Goal: Task Accomplishment & Management: Use online tool/utility

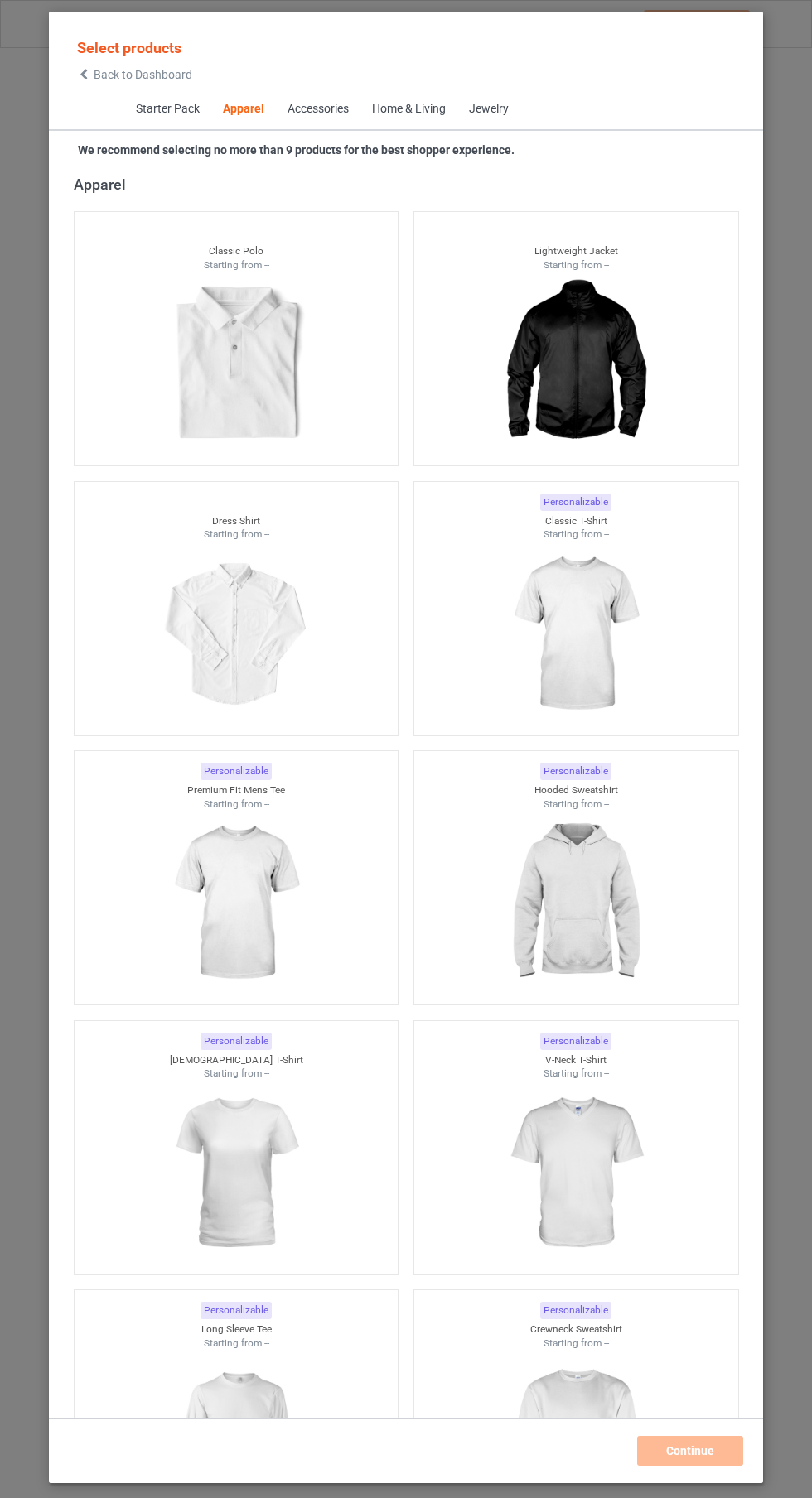
click at [581, 906] on img at bounding box center [575, 903] width 149 height 185
click at [585, 1378] on img at bounding box center [575, 1442] width 149 height 185
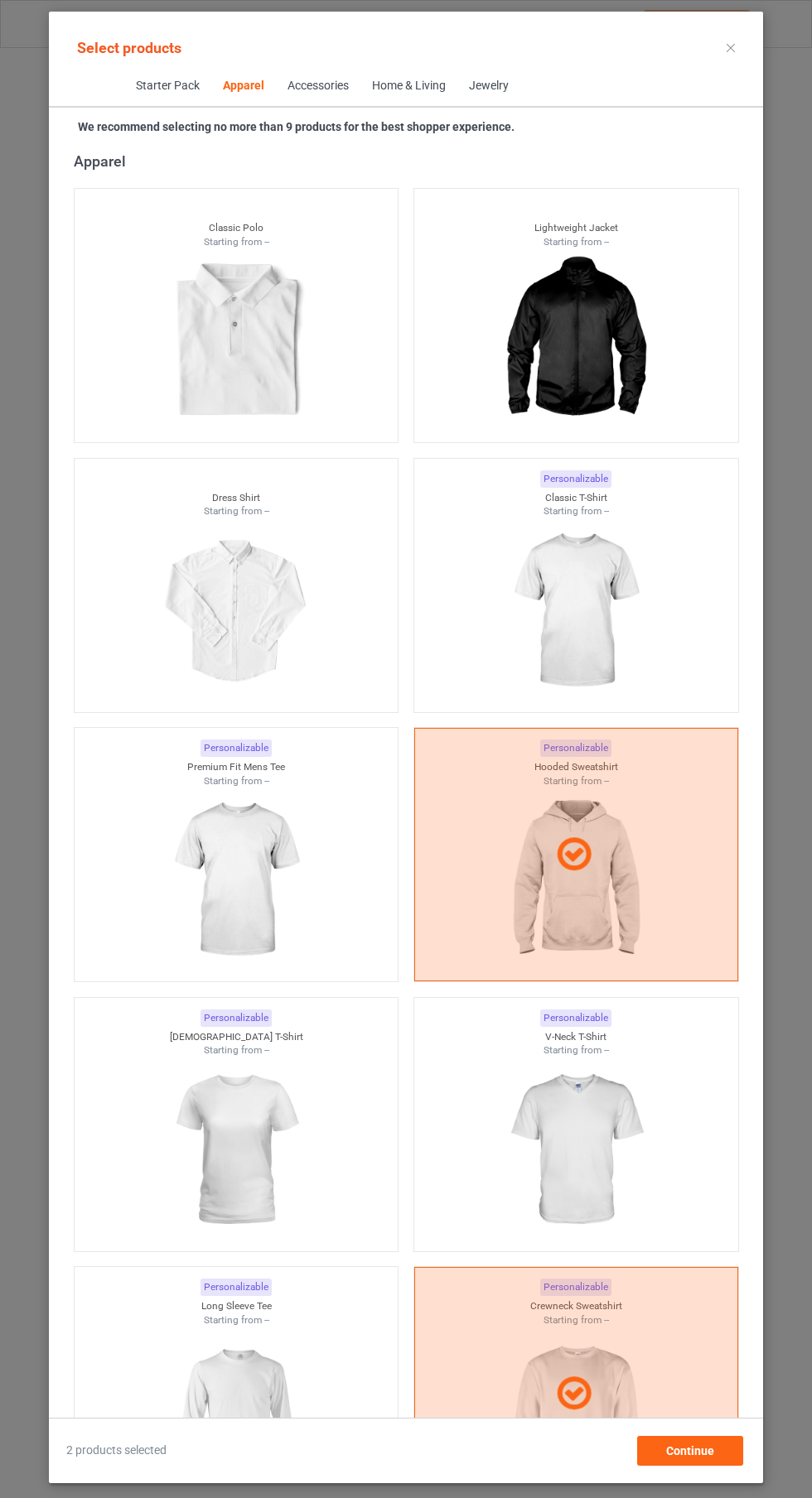
click at [624, 610] on img at bounding box center [575, 611] width 149 height 185
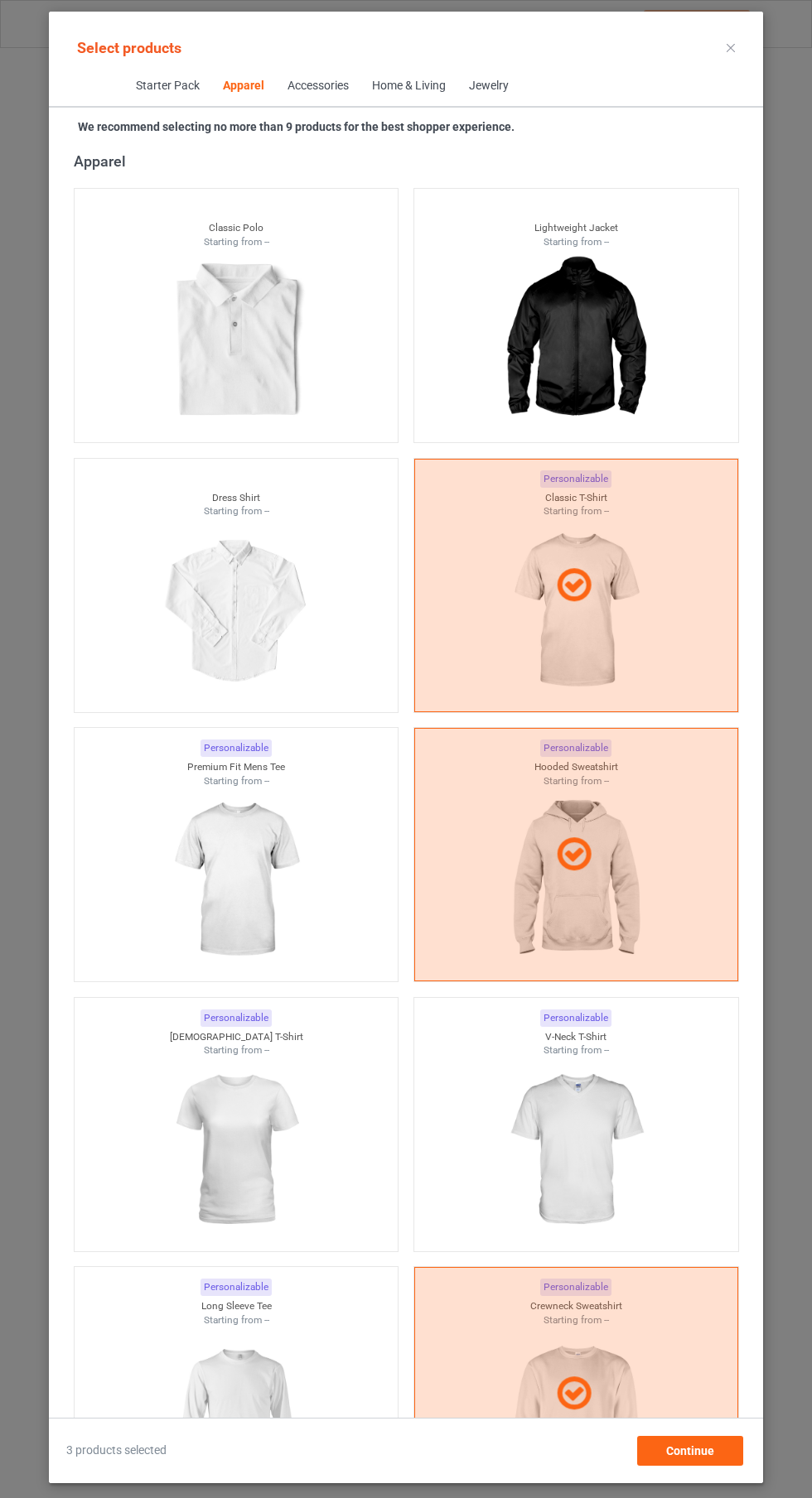
click at [730, 47] on icon at bounding box center [730, 48] width 8 height 8
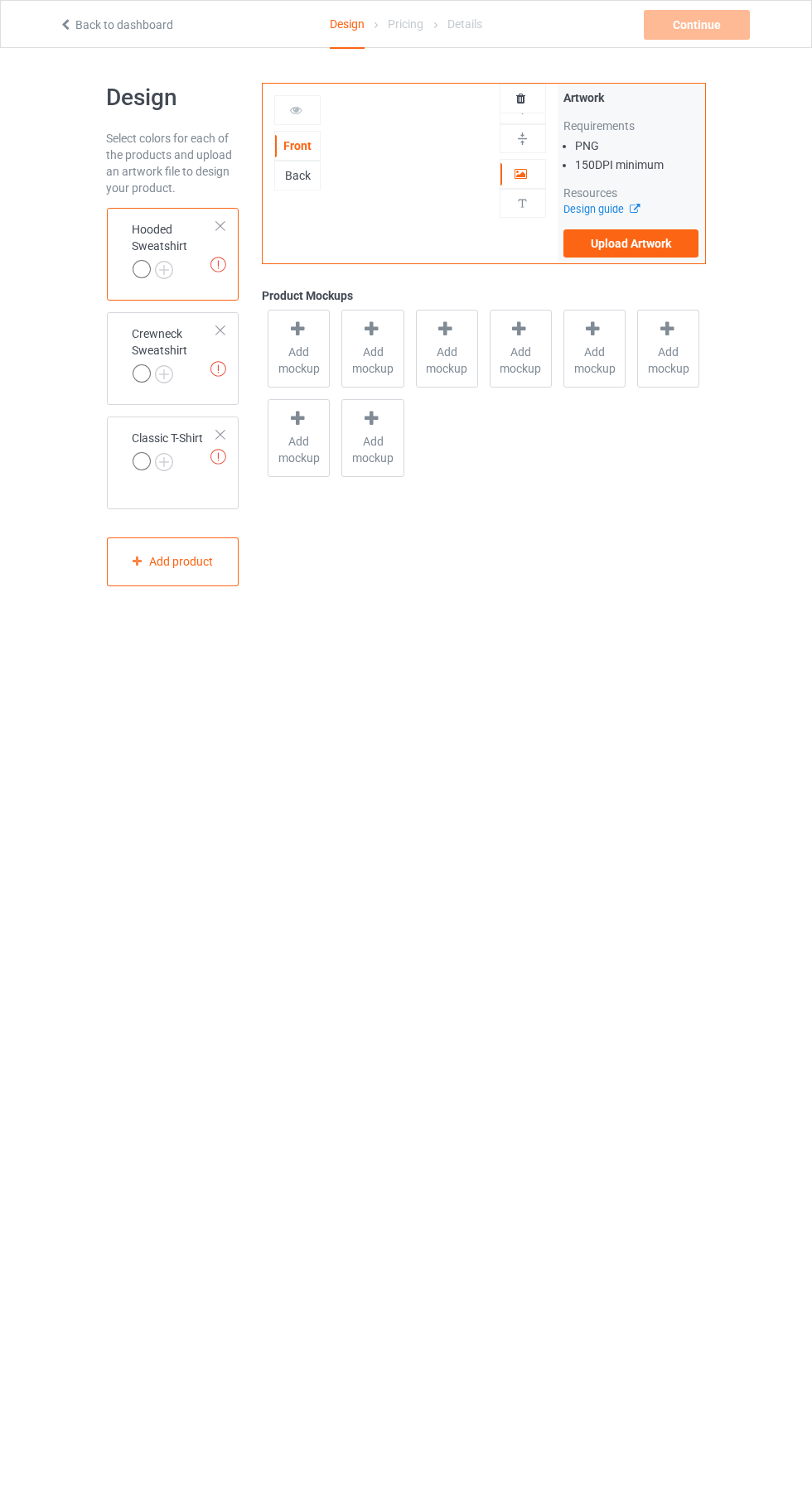
click at [0, 0] on img at bounding box center [0, 0] width 0 height 0
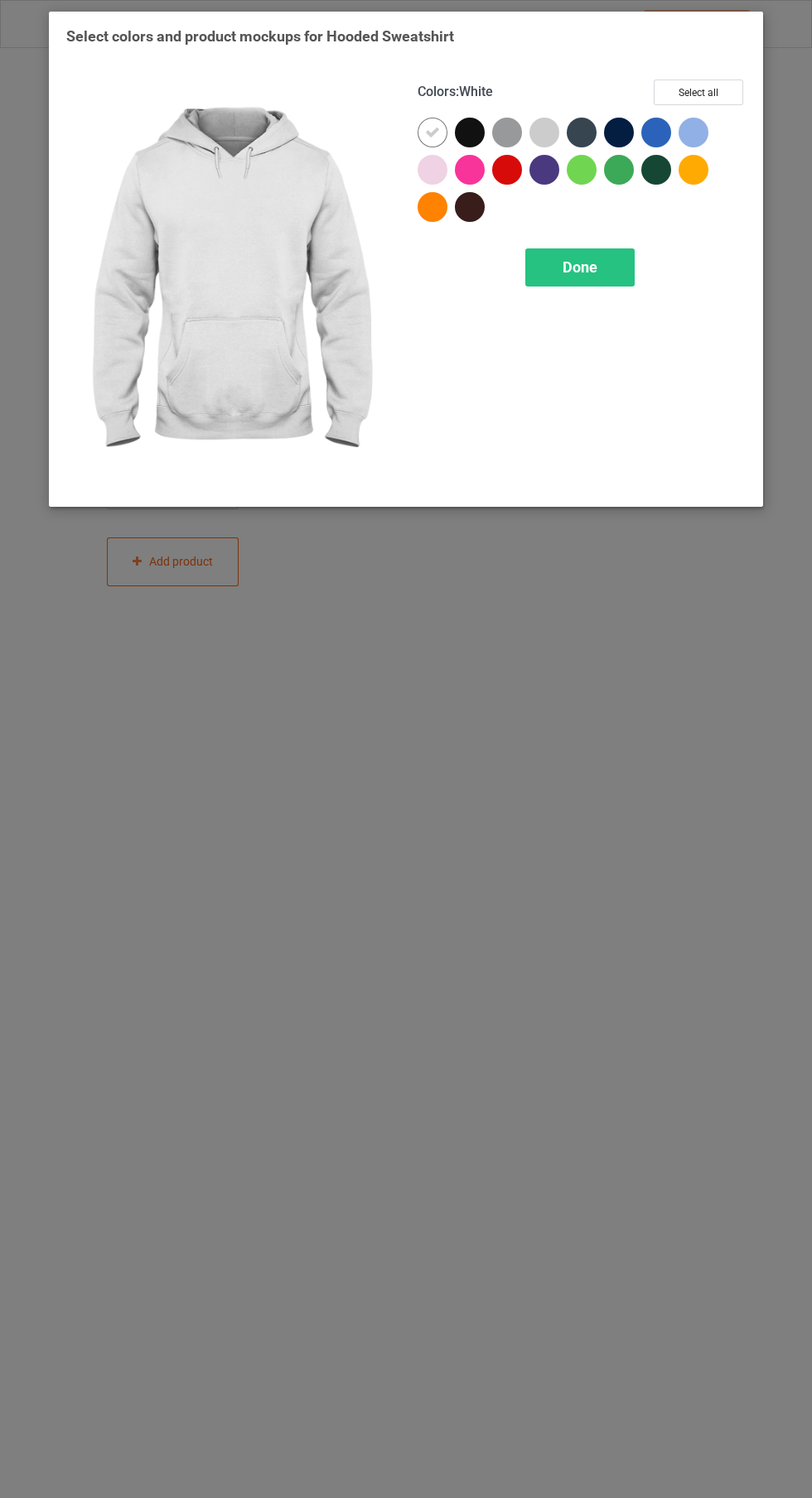
click at [626, 122] on div at bounding box center [619, 133] width 30 height 30
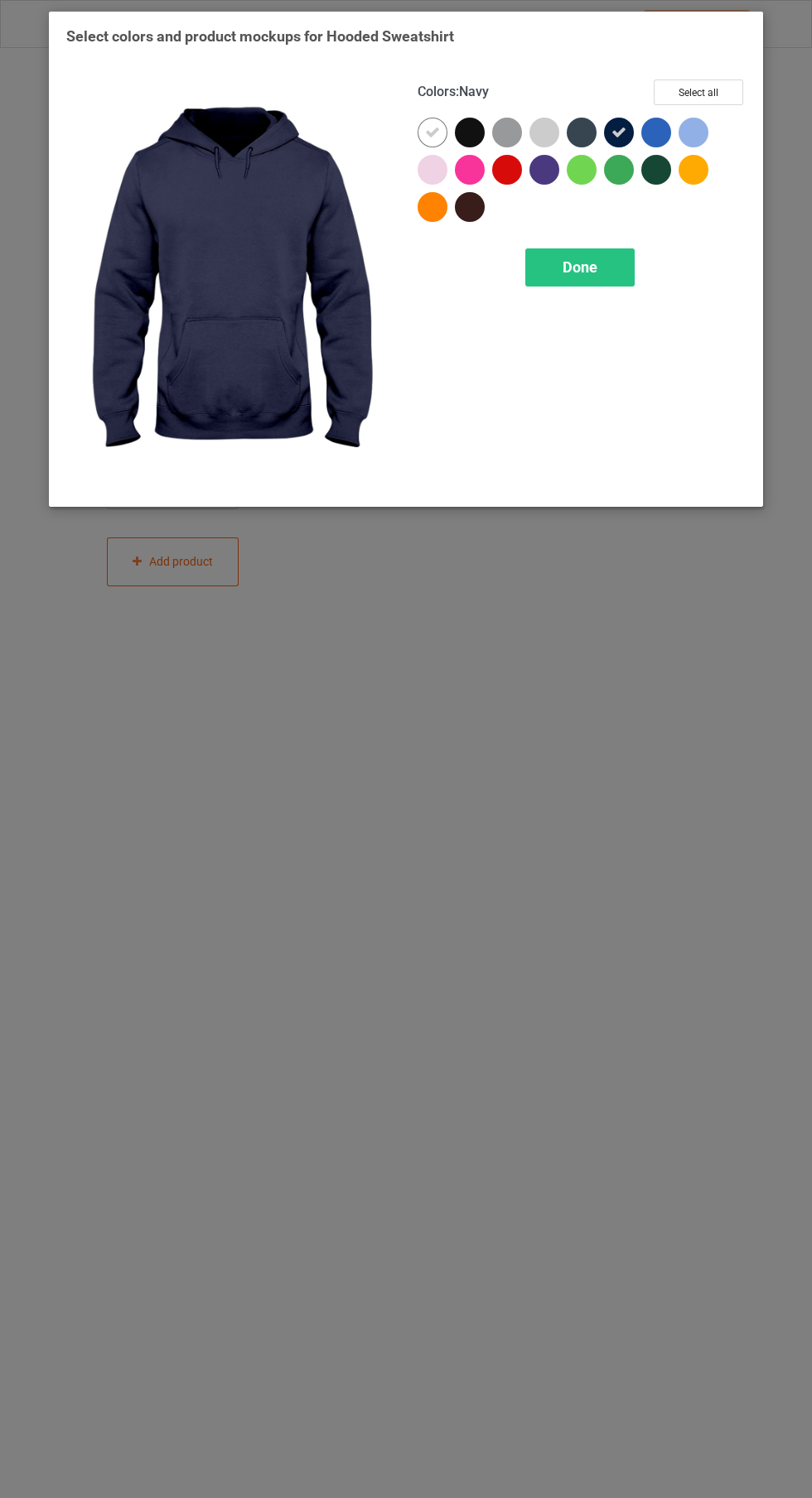
click at [469, 143] on div at bounding box center [470, 133] width 30 height 30
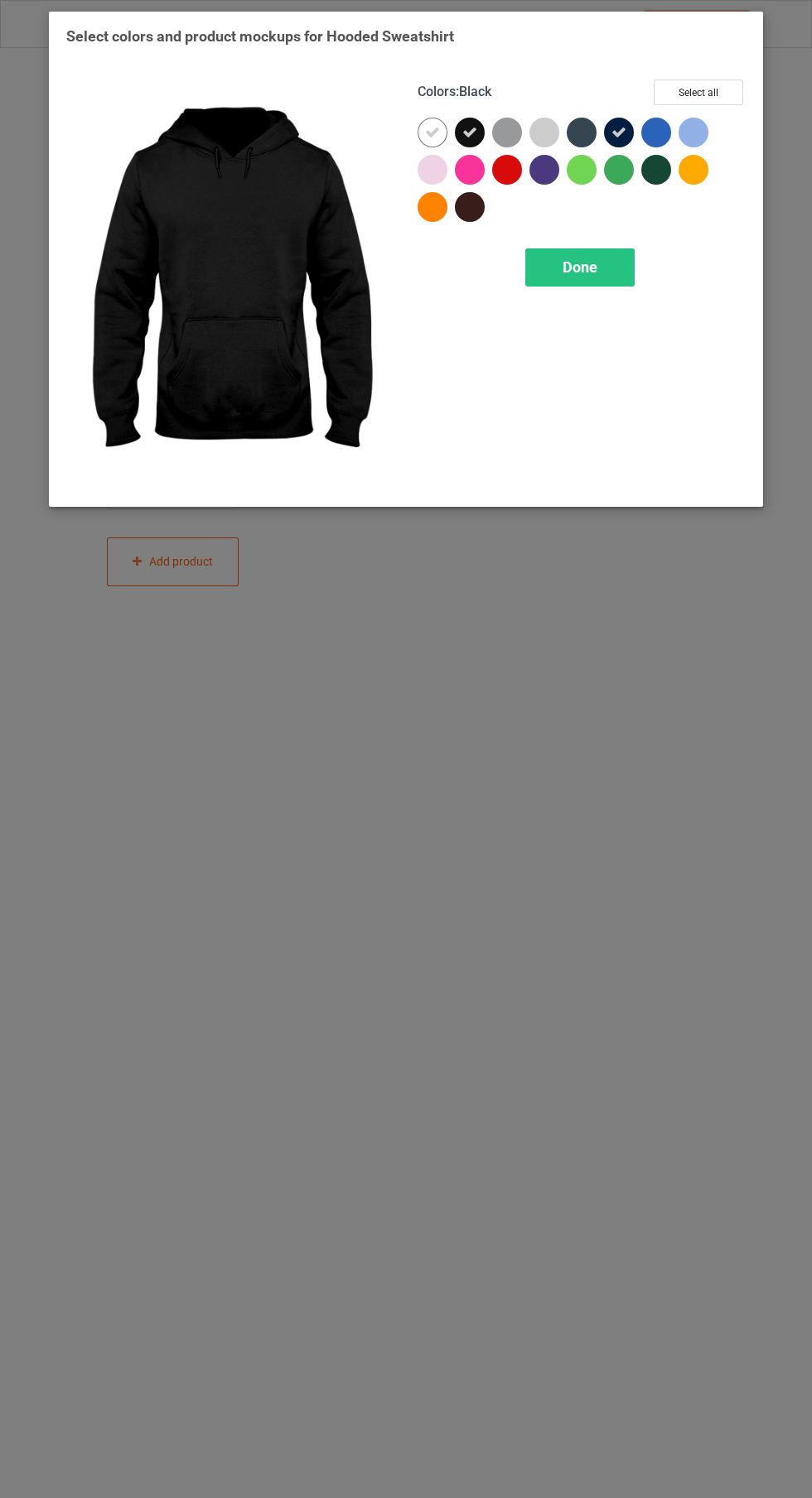
click at [432, 131] on icon at bounding box center [433, 133] width 15 height 15
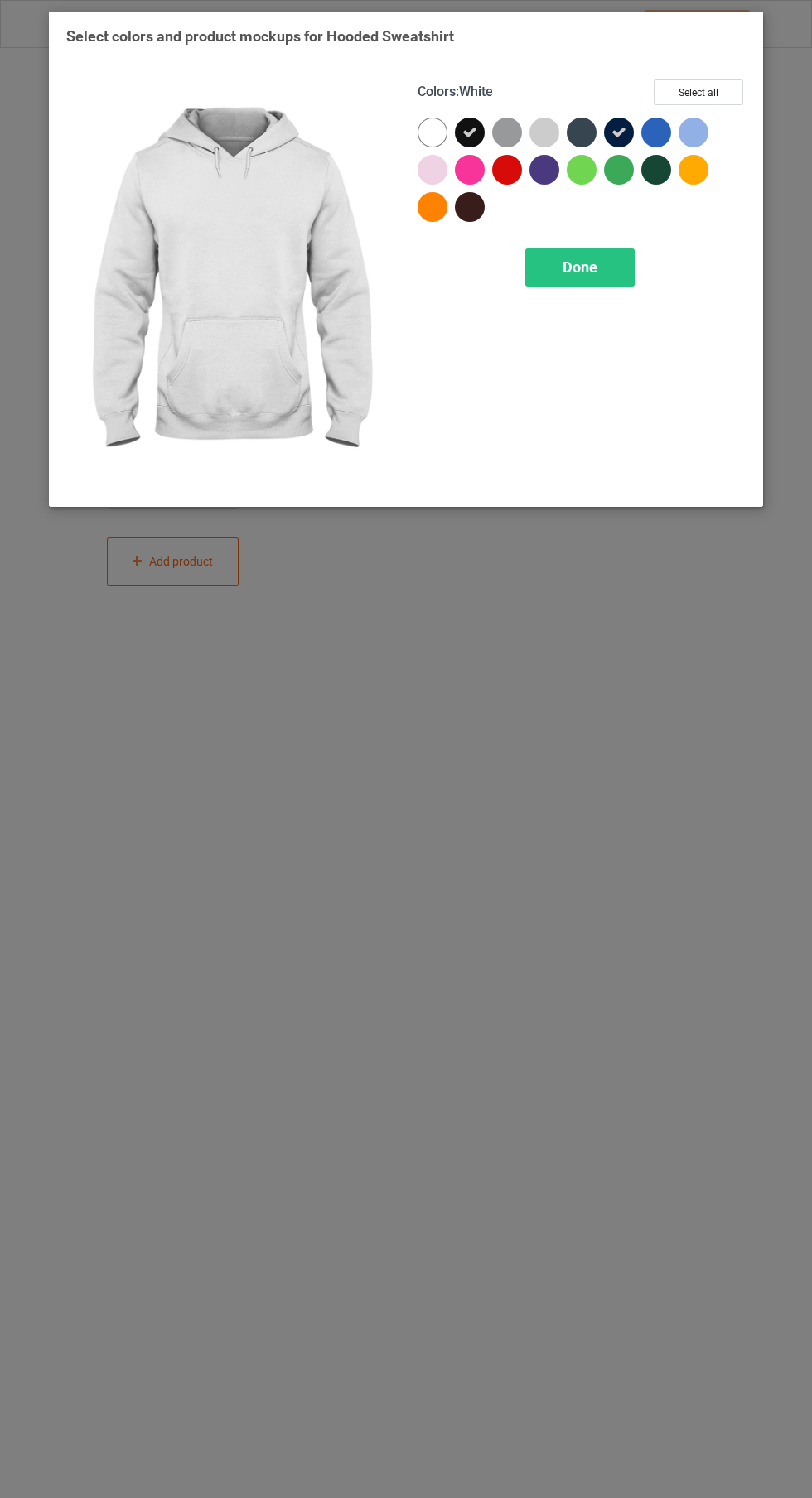
click at [597, 270] on div "Done" at bounding box center [580, 267] width 109 height 38
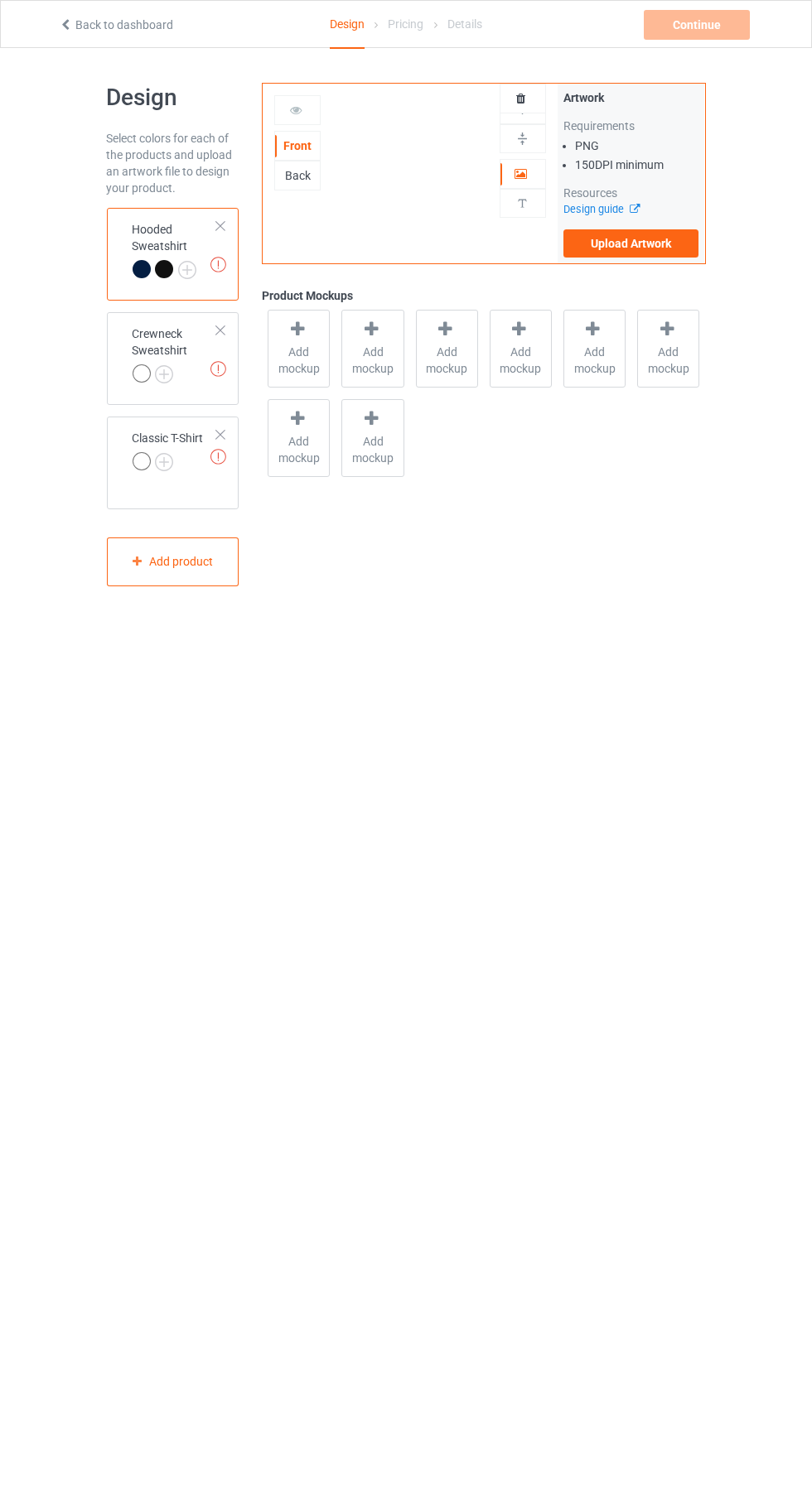
click at [0, 0] on img at bounding box center [0, 0] width 0 height 0
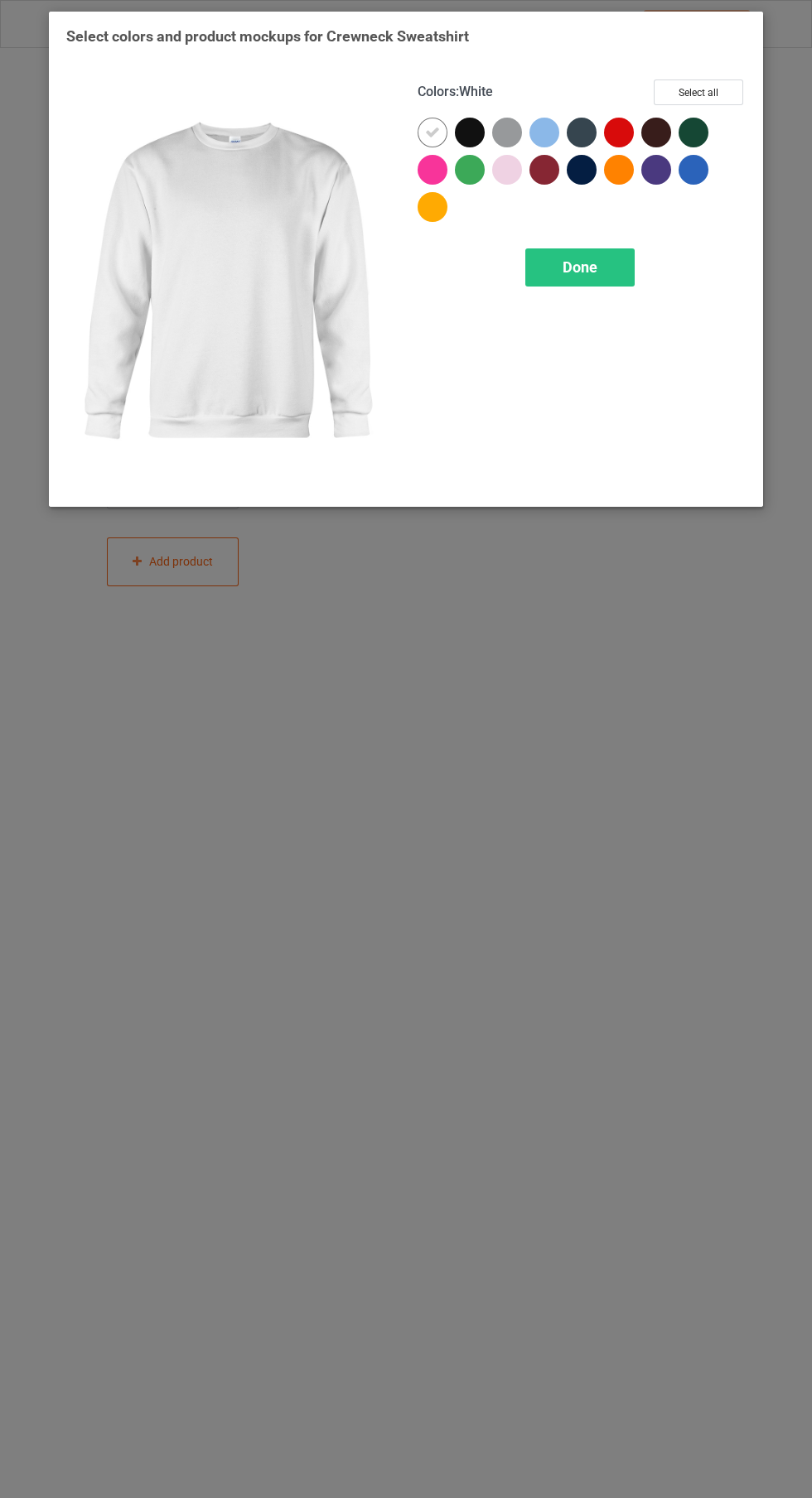
click at [584, 180] on div at bounding box center [581, 170] width 30 height 30
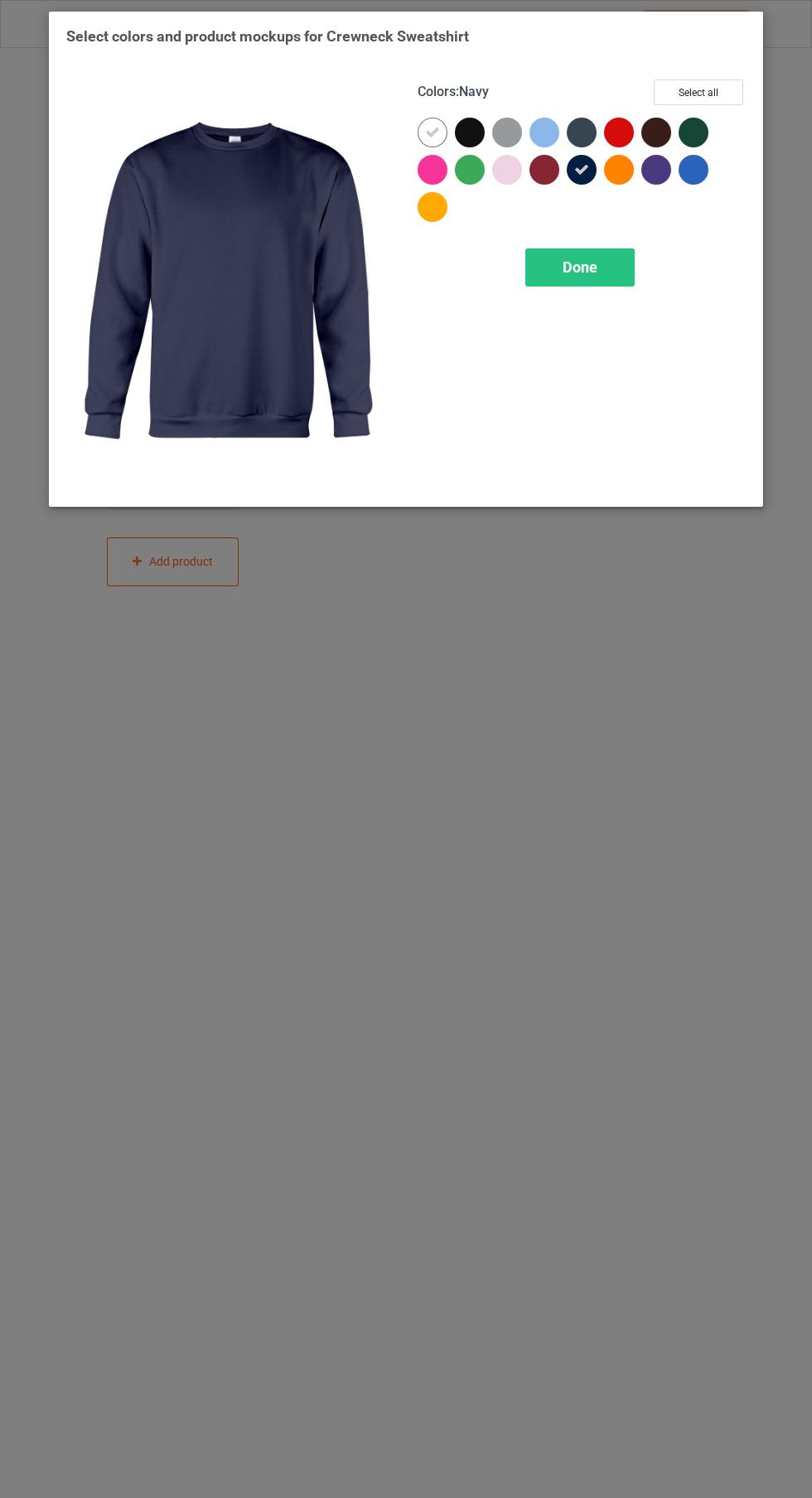
click at [468, 143] on div at bounding box center [470, 133] width 30 height 30
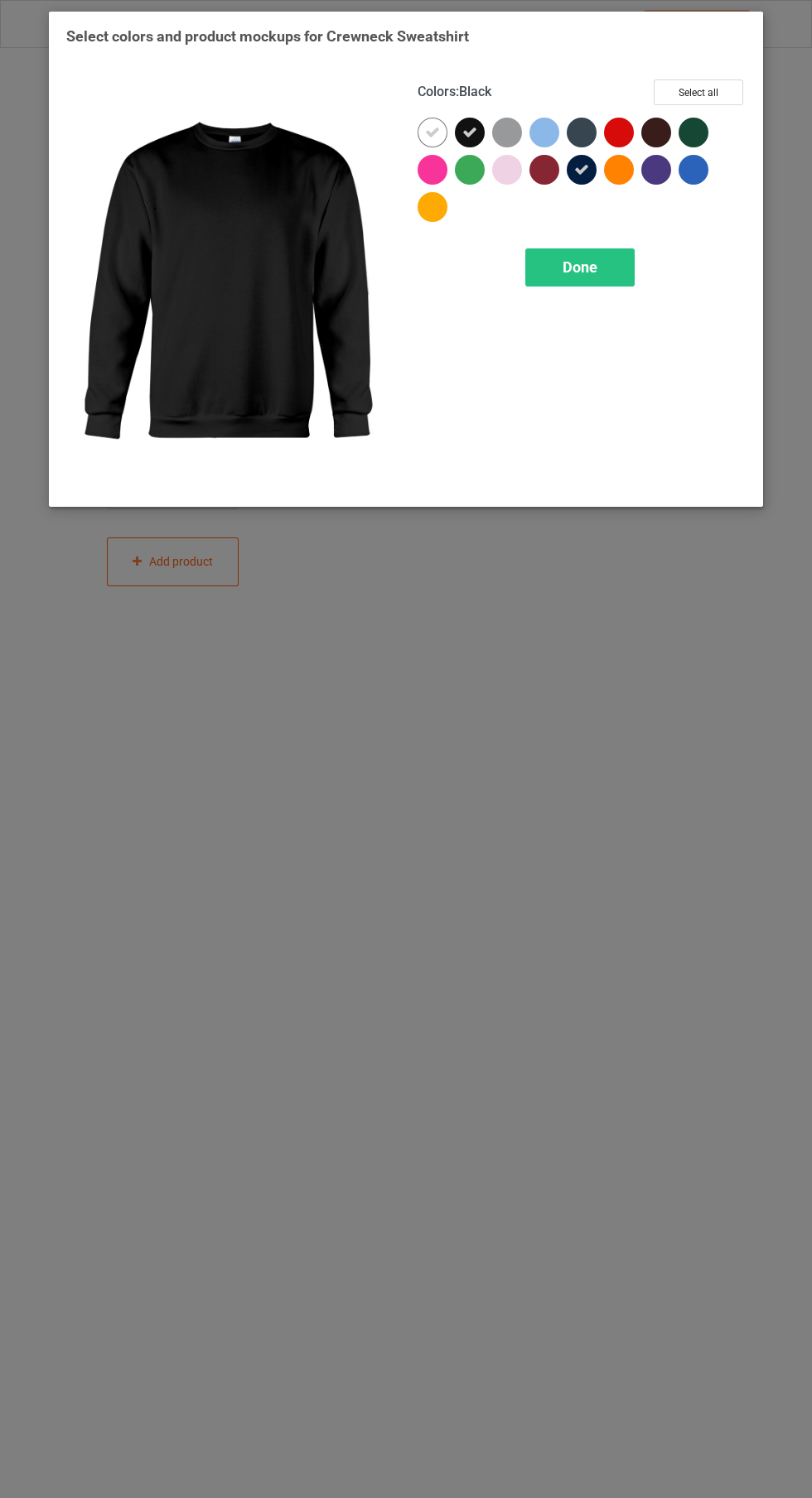
click at [432, 131] on icon at bounding box center [433, 133] width 15 height 15
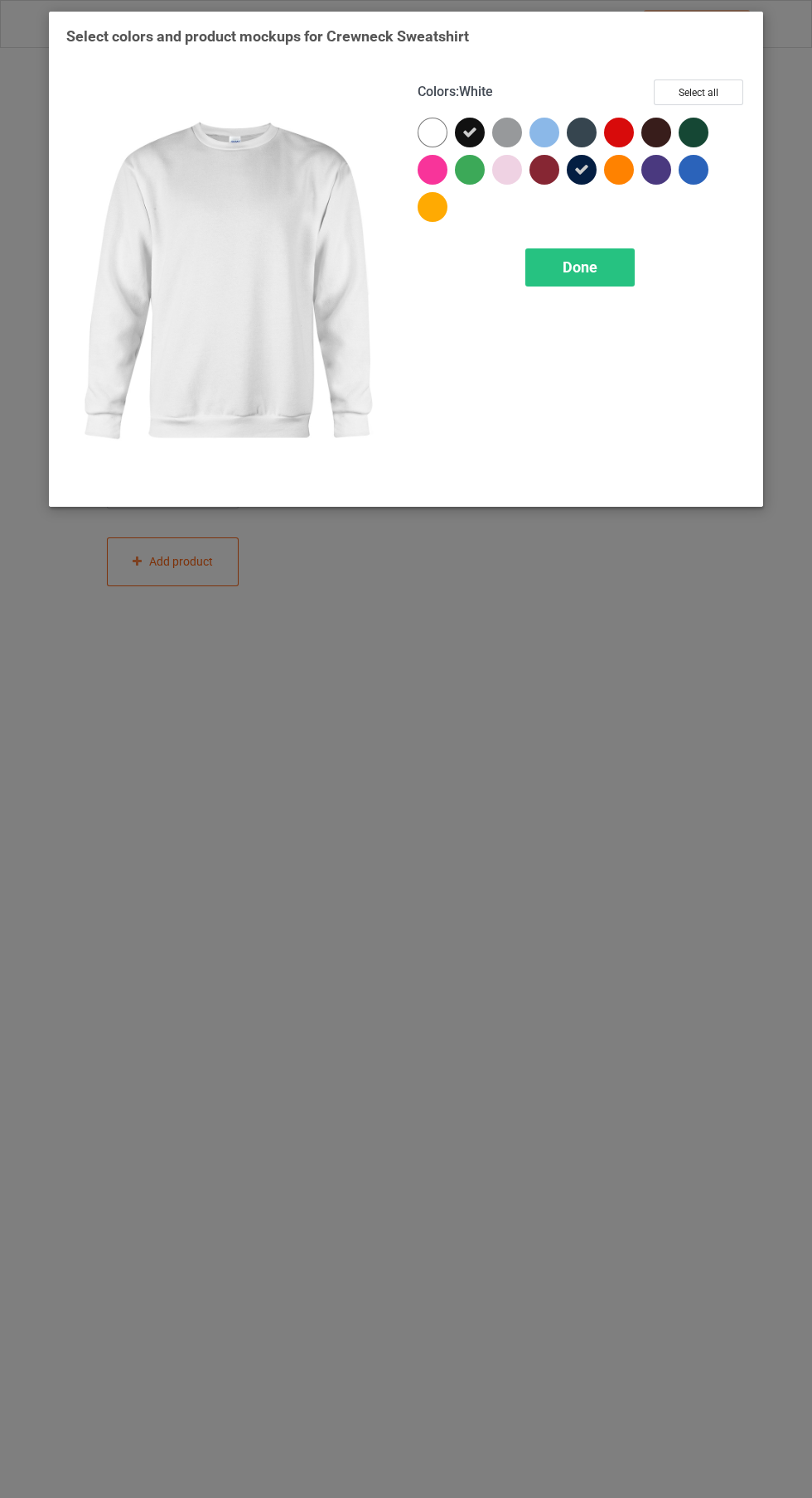
click at [580, 265] on span "Done" at bounding box center [580, 267] width 35 height 17
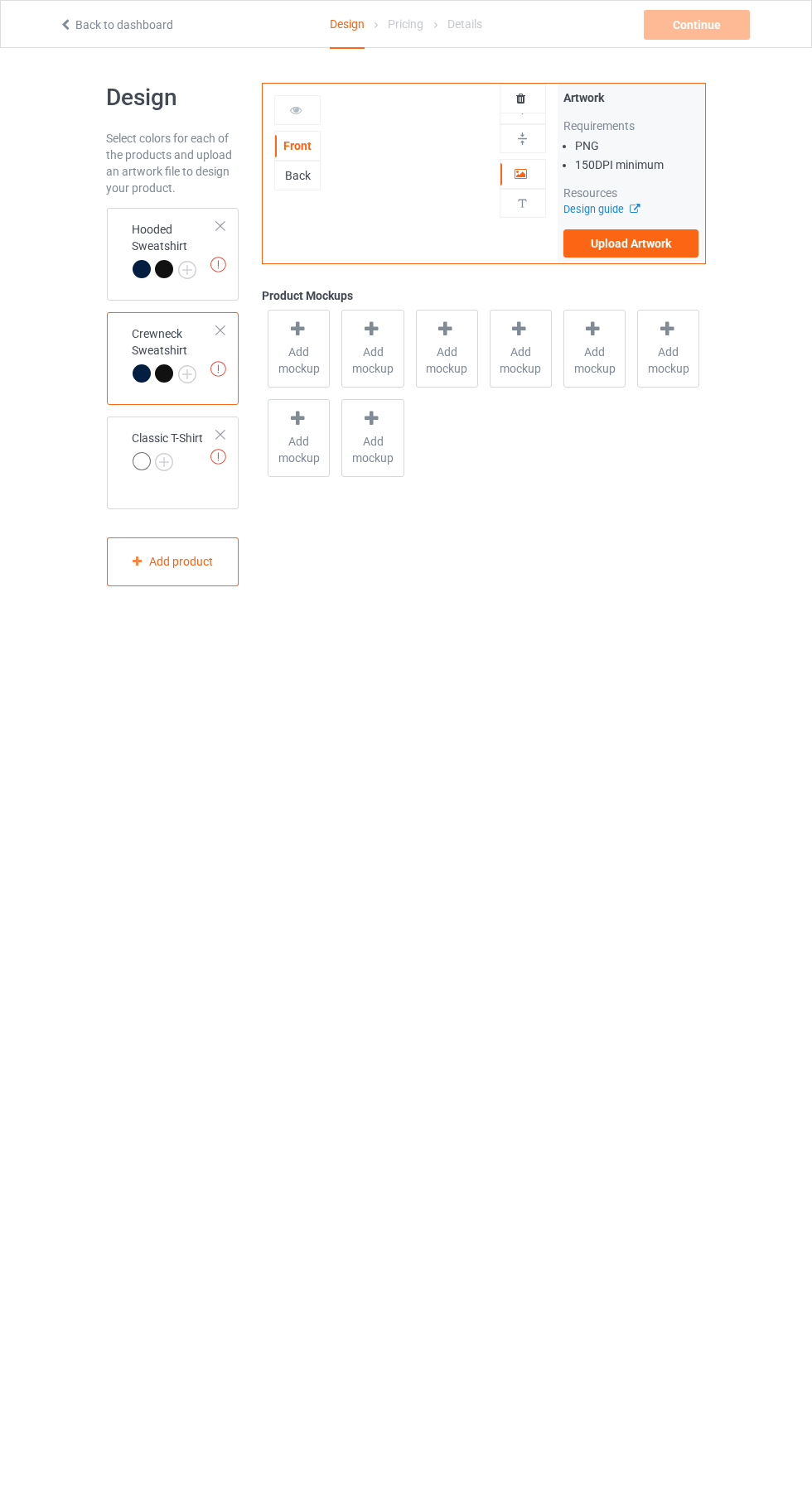
click at [0, 0] on img at bounding box center [0, 0] width 0 height 0
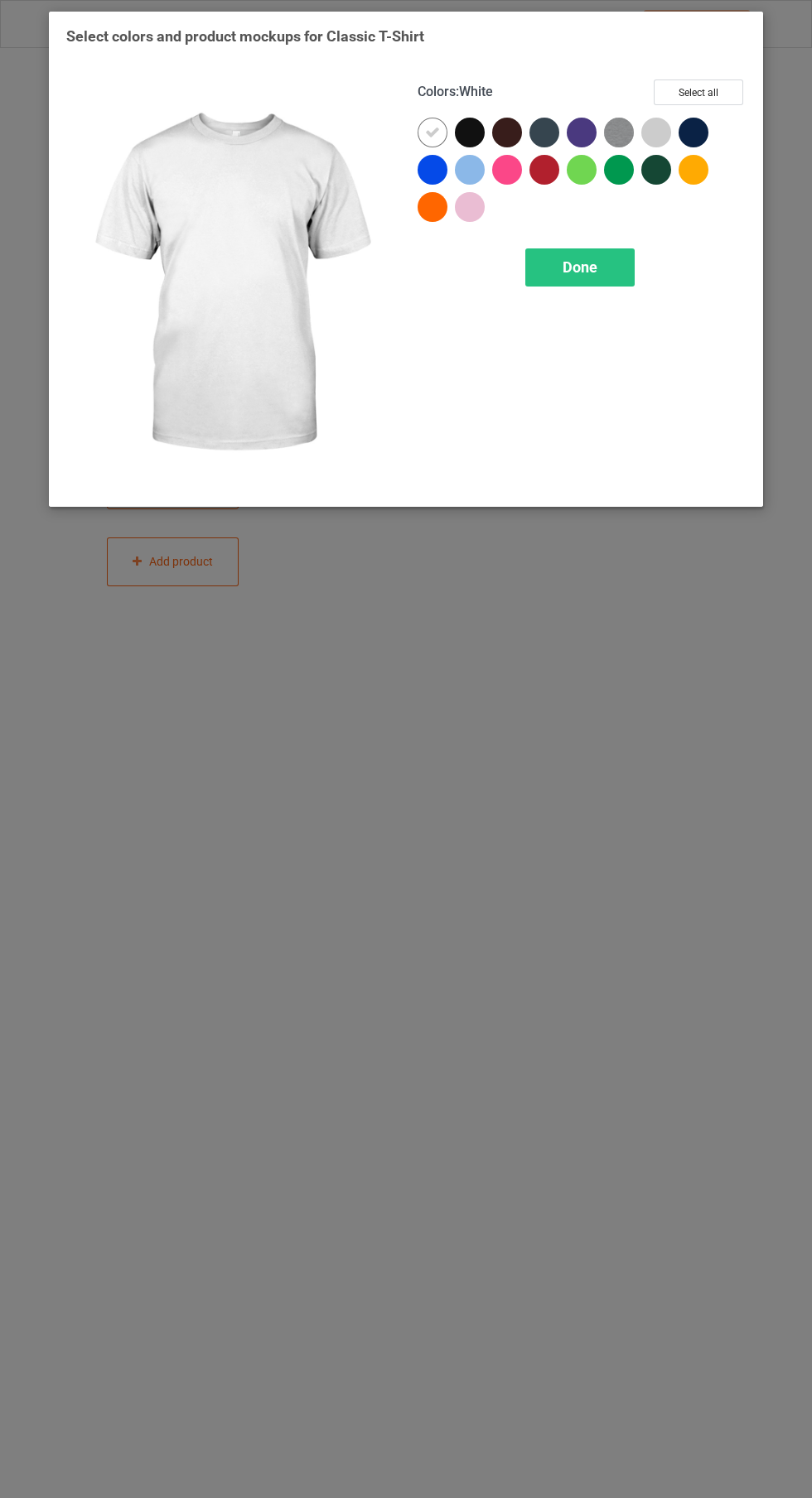
click at [701, 135] on div at bounding box center [693, 133] width 30 height 30
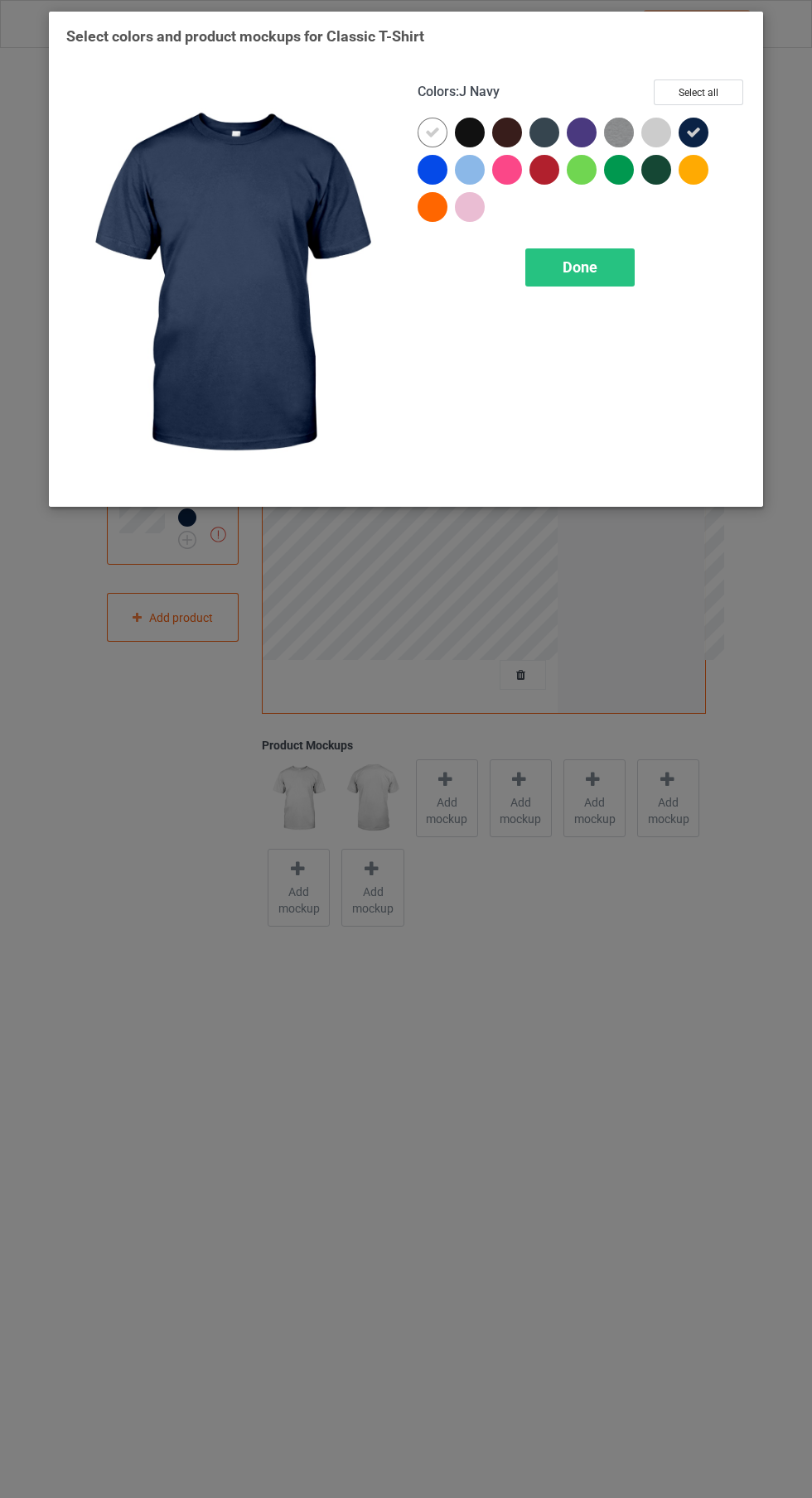
click at [464, 136] on div at bounding box center [470, 133] width 30 height 30
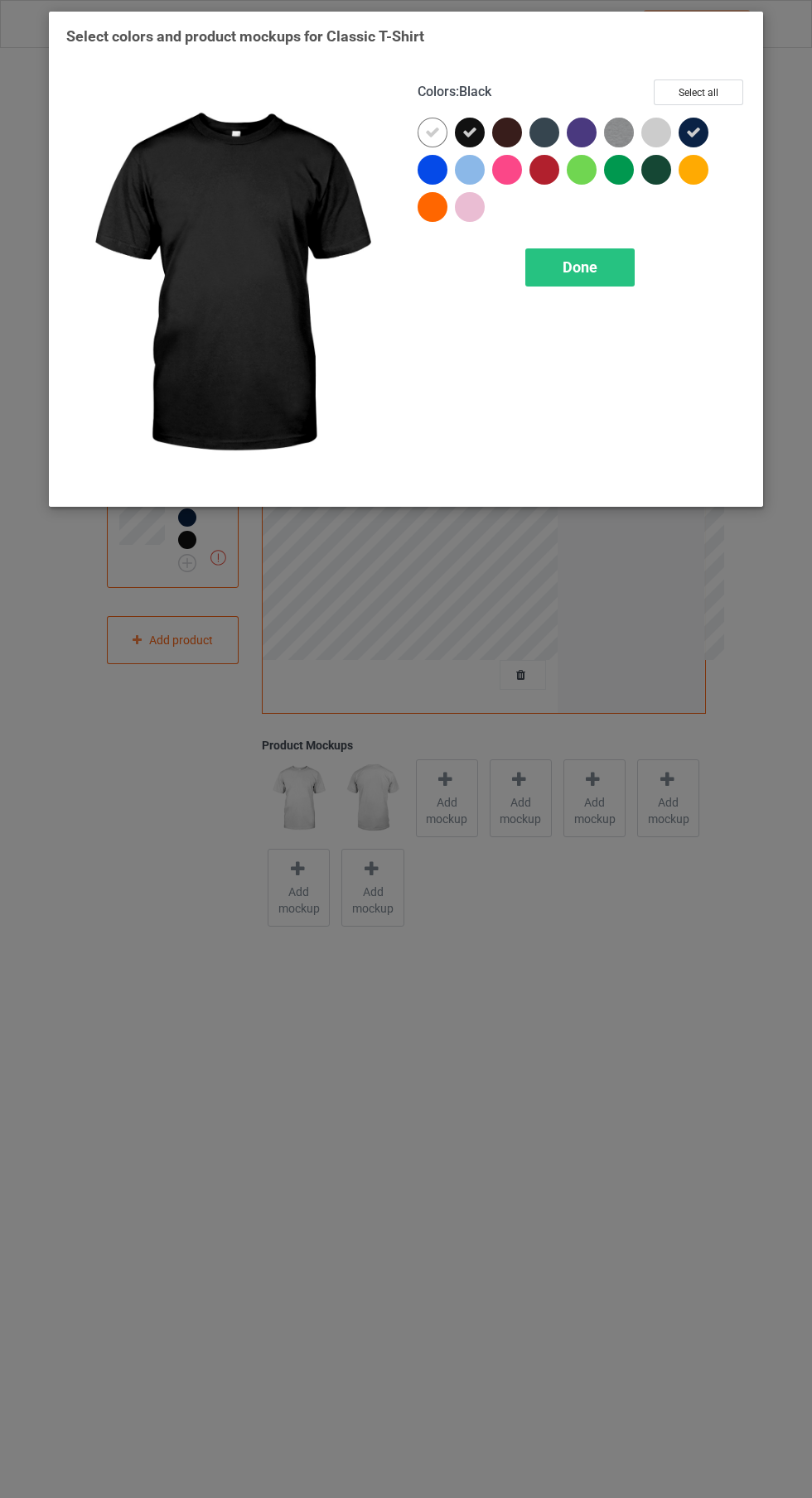
click at [432, 131] on icon at bounding box center [433, 133] width 15 height 15
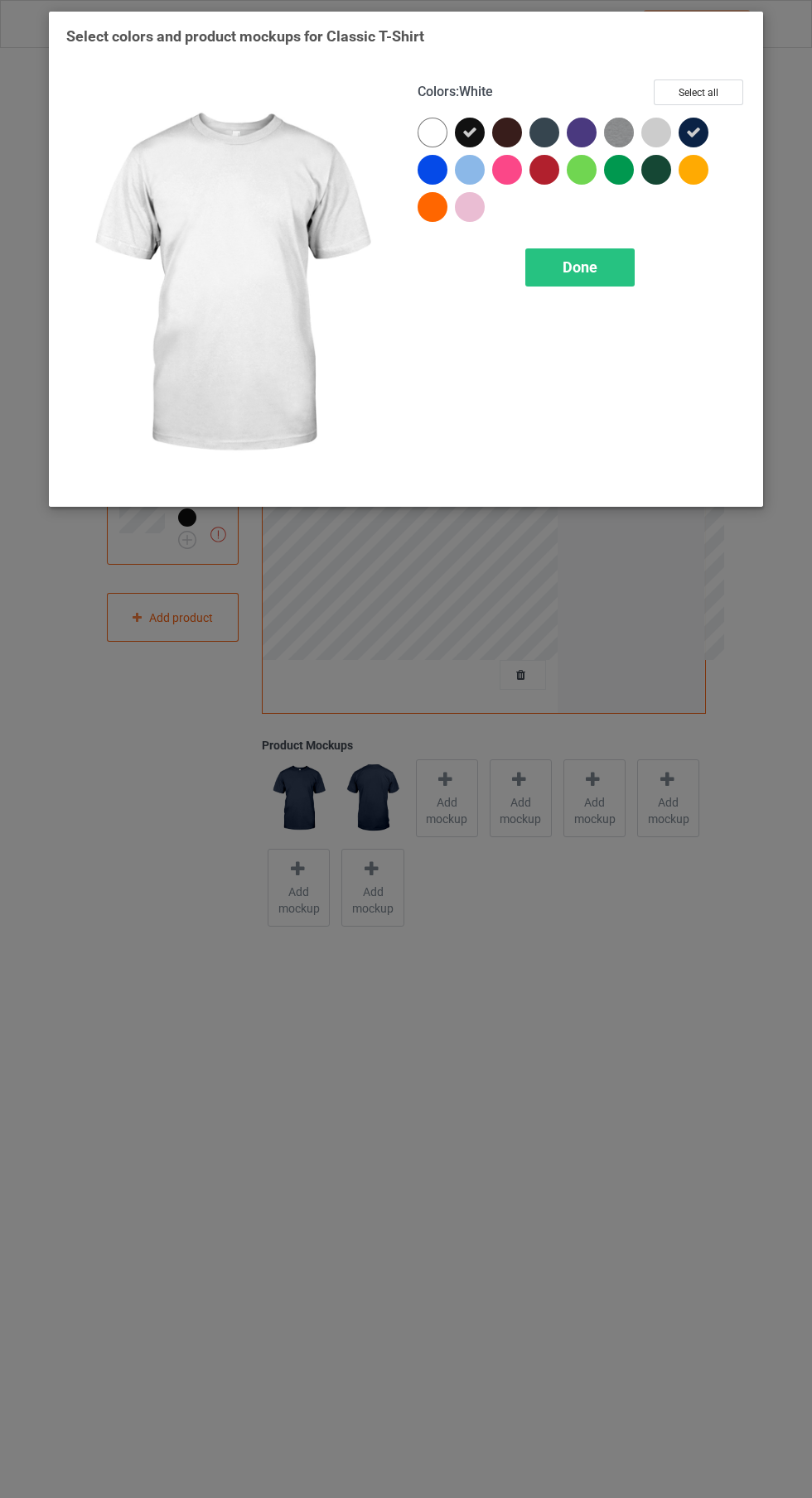
click at [563, 278] on div "Done" at bounding box center [580, 267] width 109 height 38
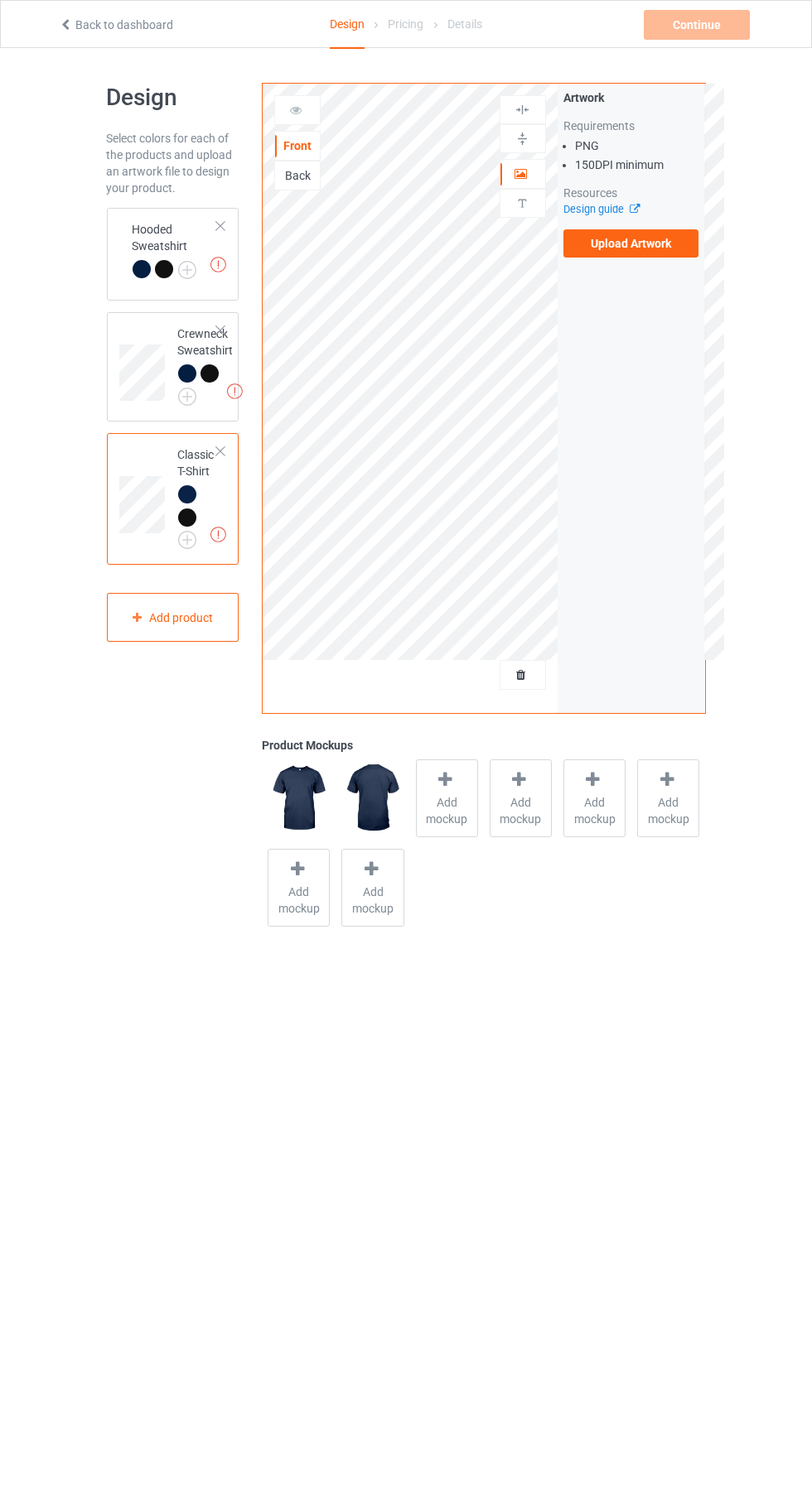
click at [638, 244] on label "Upload Artwork" at bounding box center [630, 244] width 135 height 28
click at [0, 0] on input "Upload Artwork" at bounding box center [0, 0] width 0 height 0
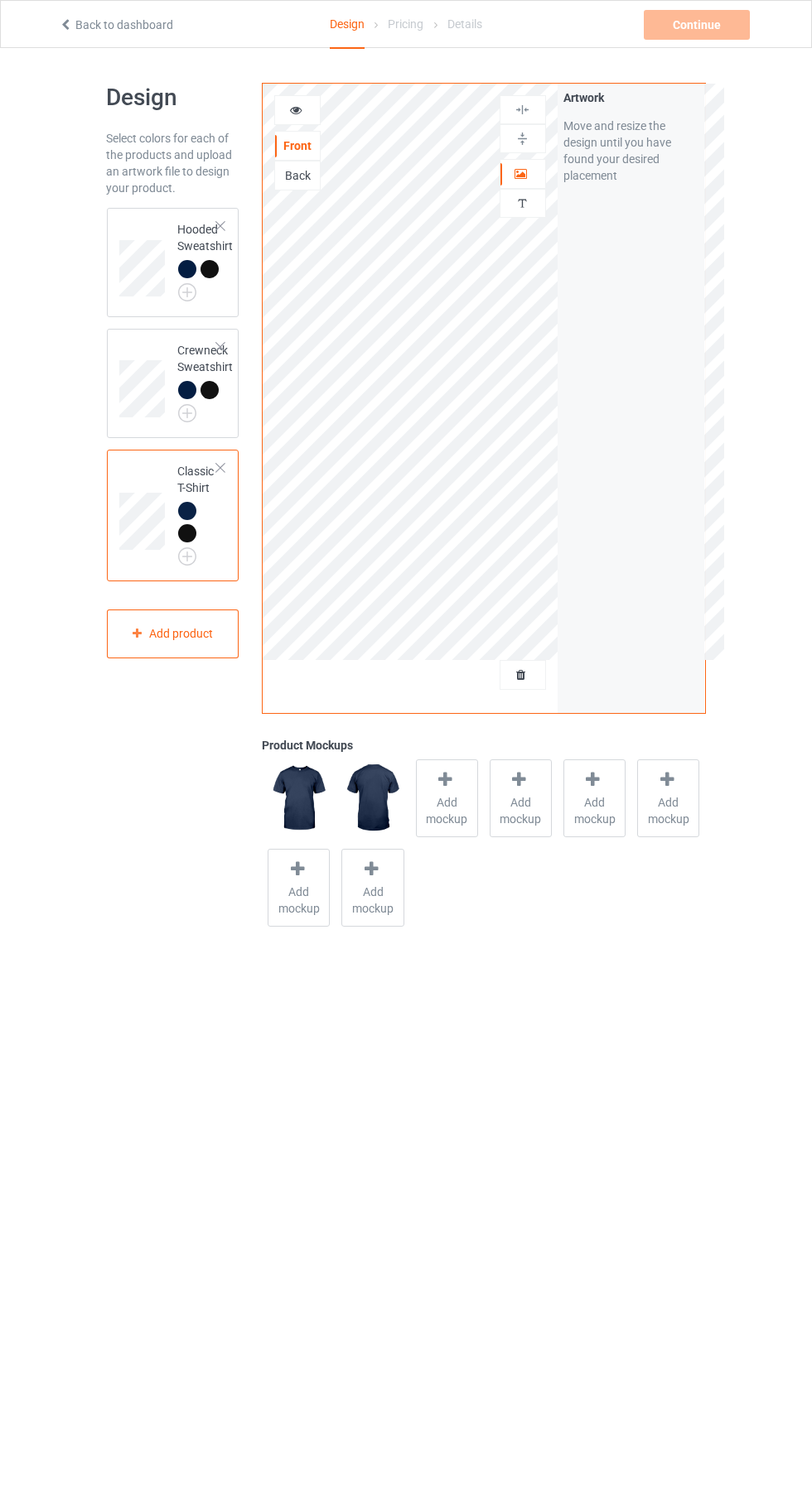
click at [722, 40] on div "Back to dashboard Design Pricing Details Continue Can't create campaign." at bounding box center [406, 24] width 717 height 46
